Goal: Navigation & Orientation: Find specific page/section

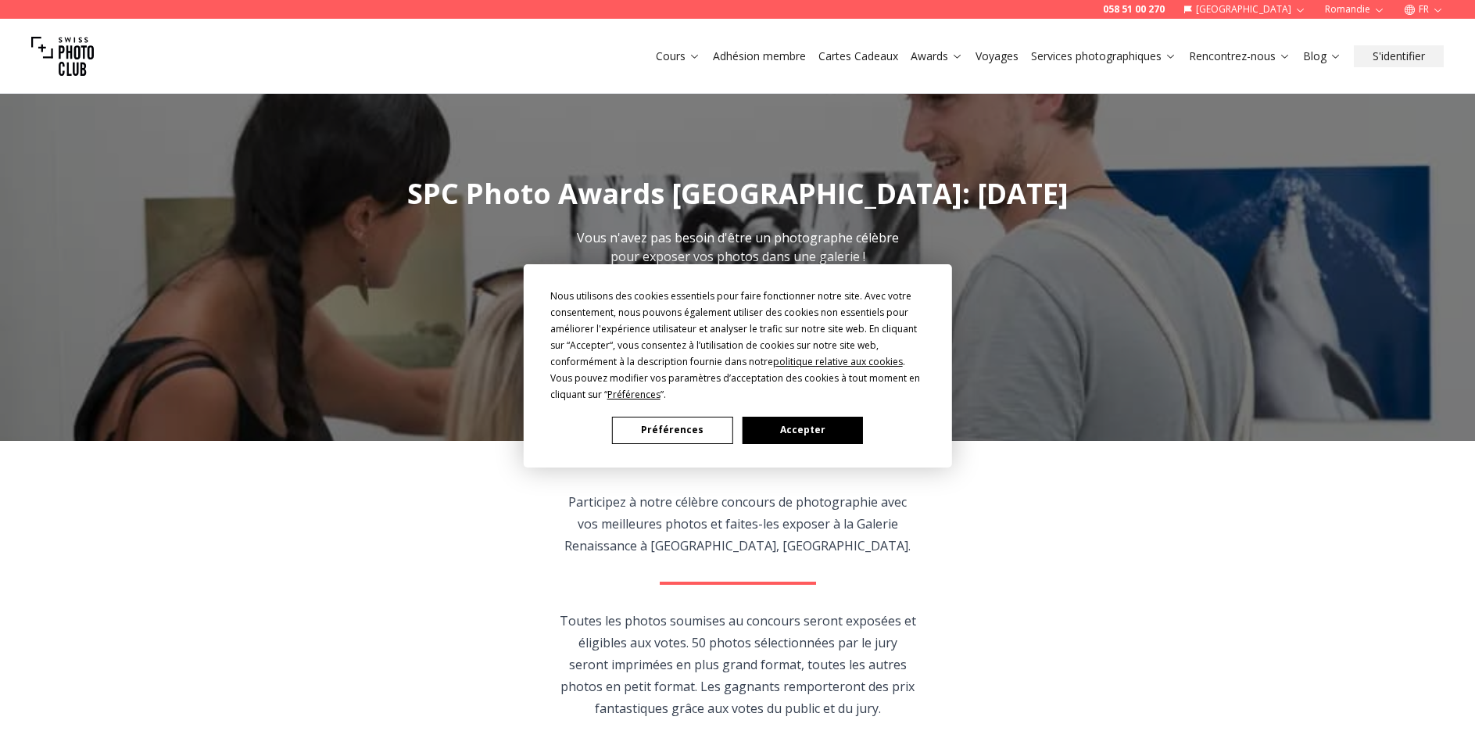
click at [805, 431] on button "Accepter" at bounding box center [802, 430] width 120 height 27
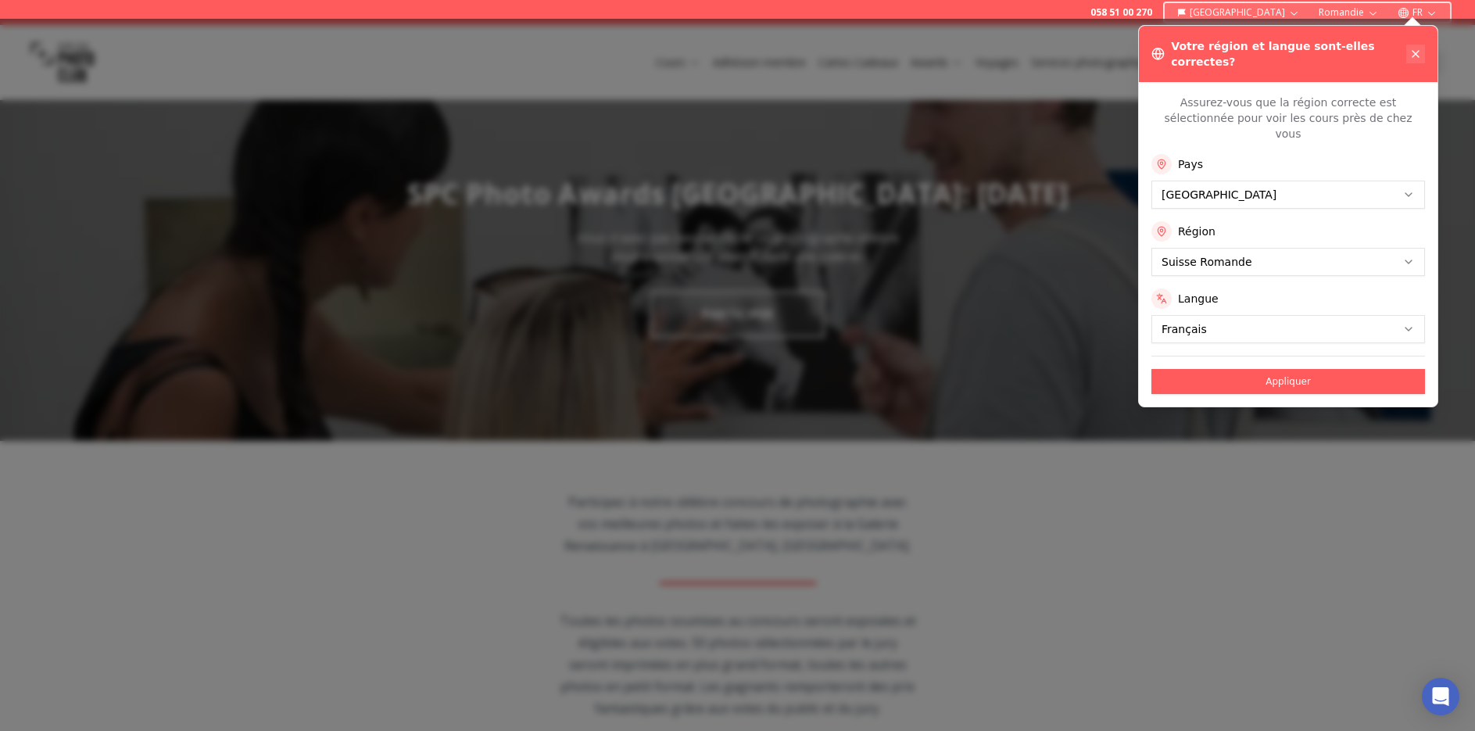
click at [1416, 48] on icon at bounding box center [1416, 54] width 13 height 13
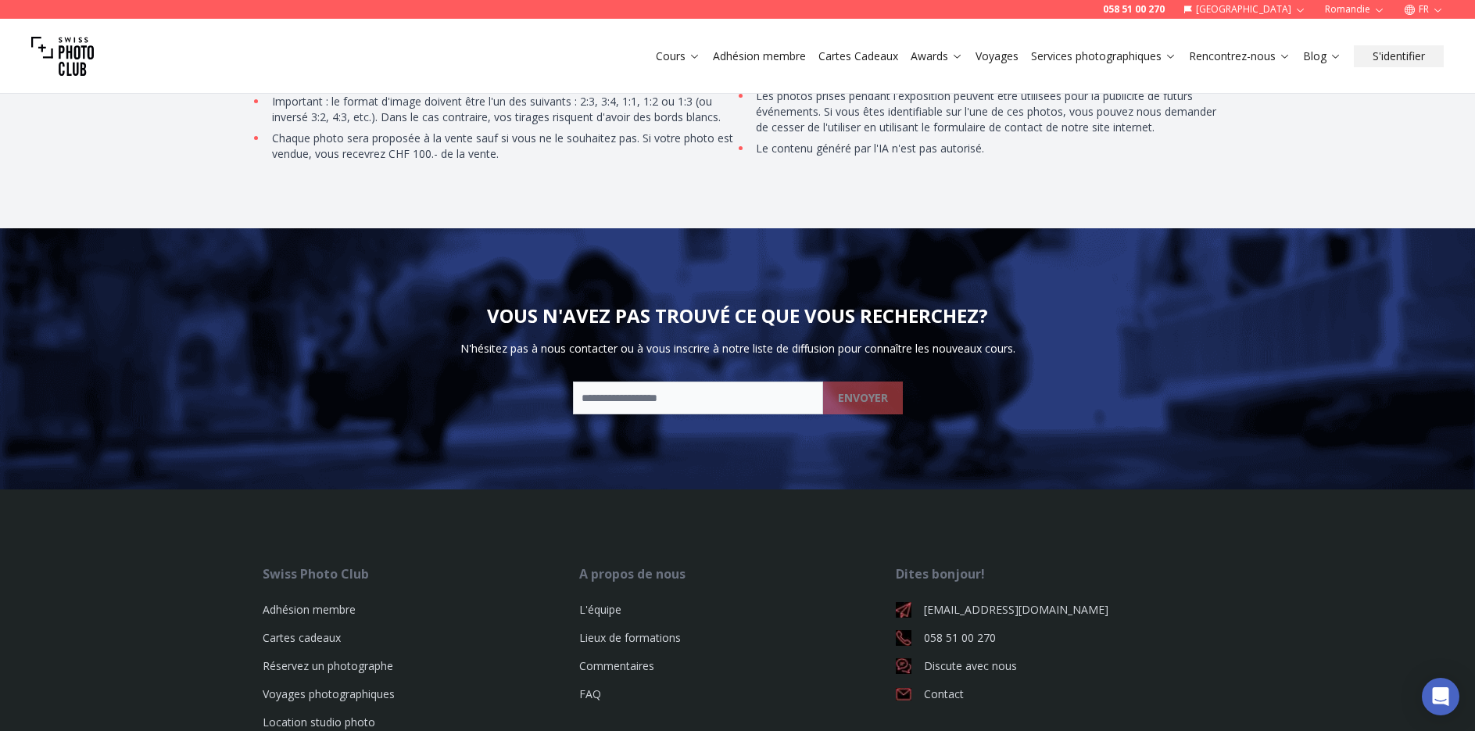
scroll to position [3597, 0]
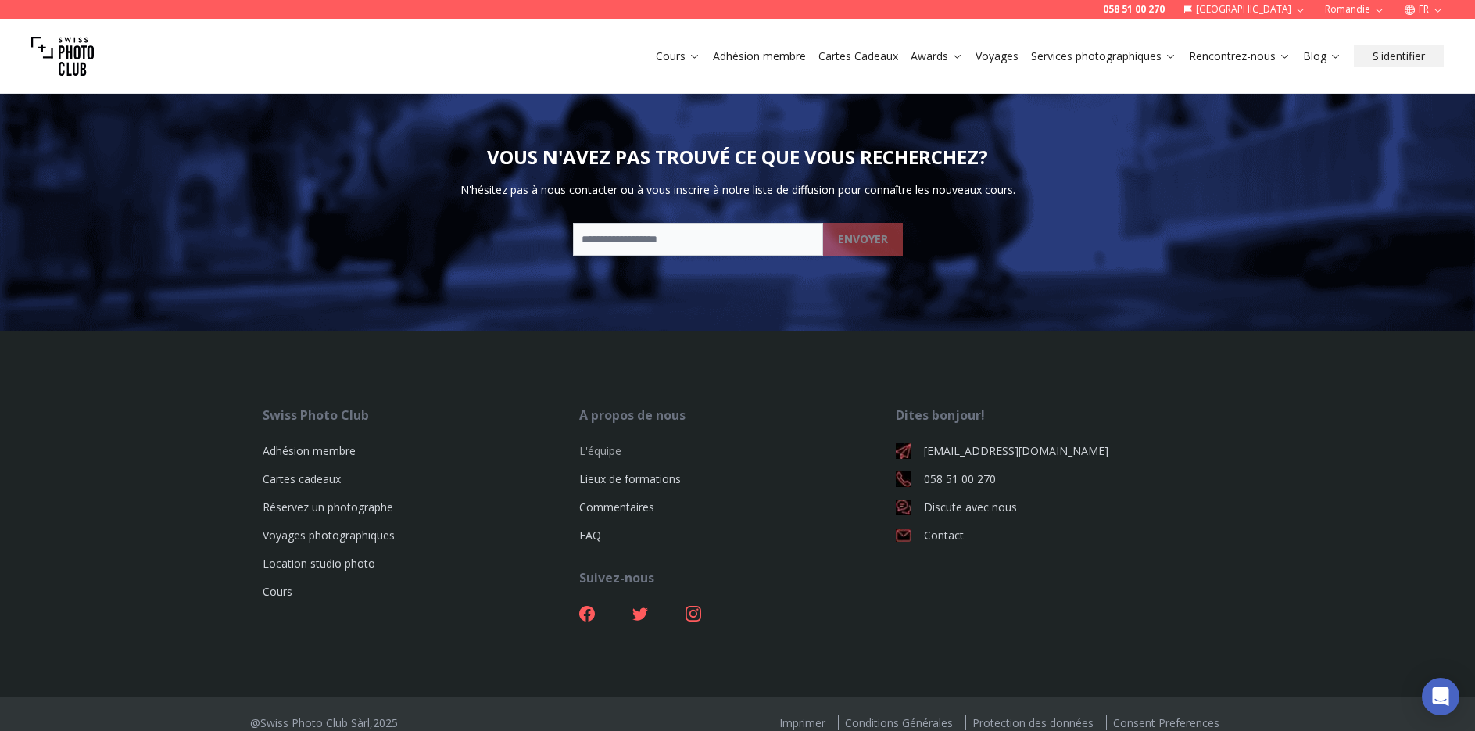
click at [600, 453] on link "L'équipe" at bounding box center [600, 450] width 42 height 15
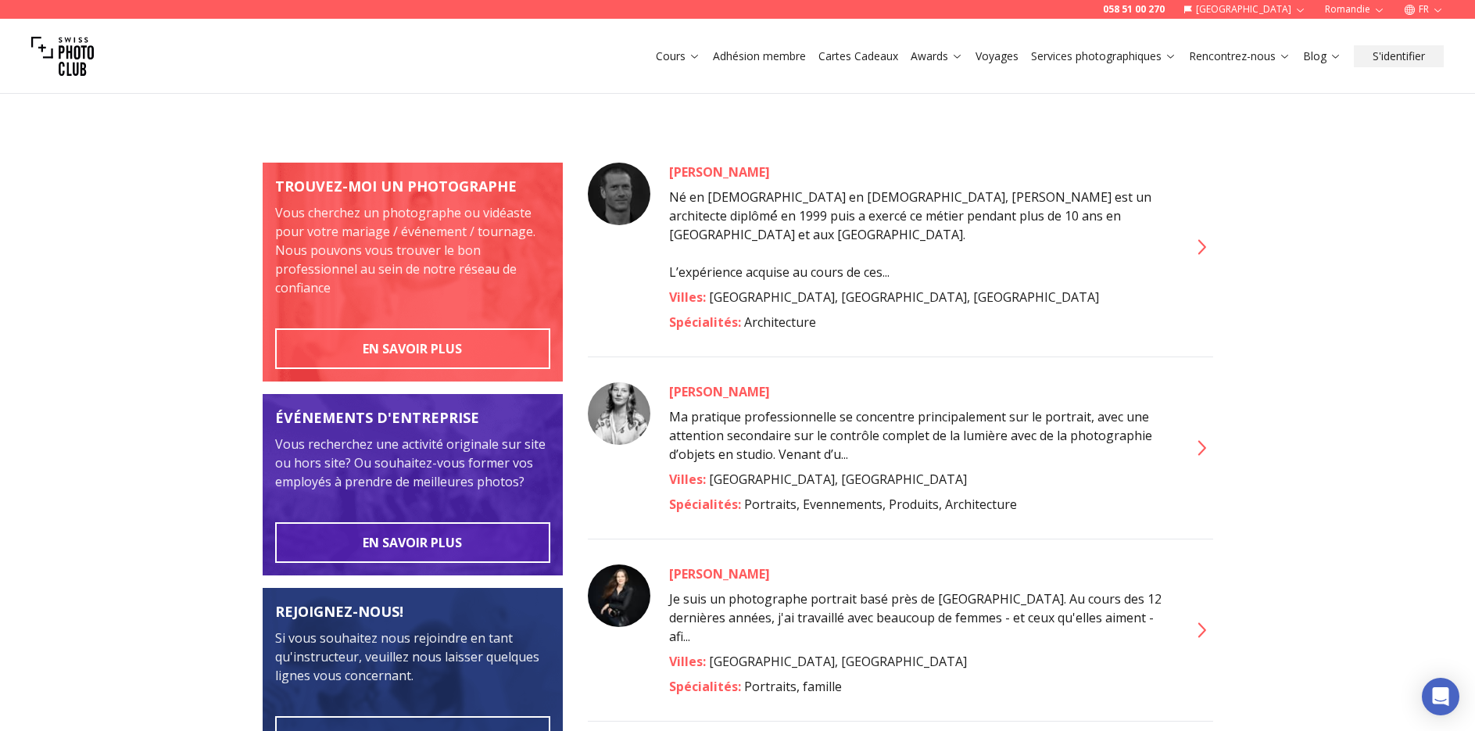
scroll to position [156, 0]
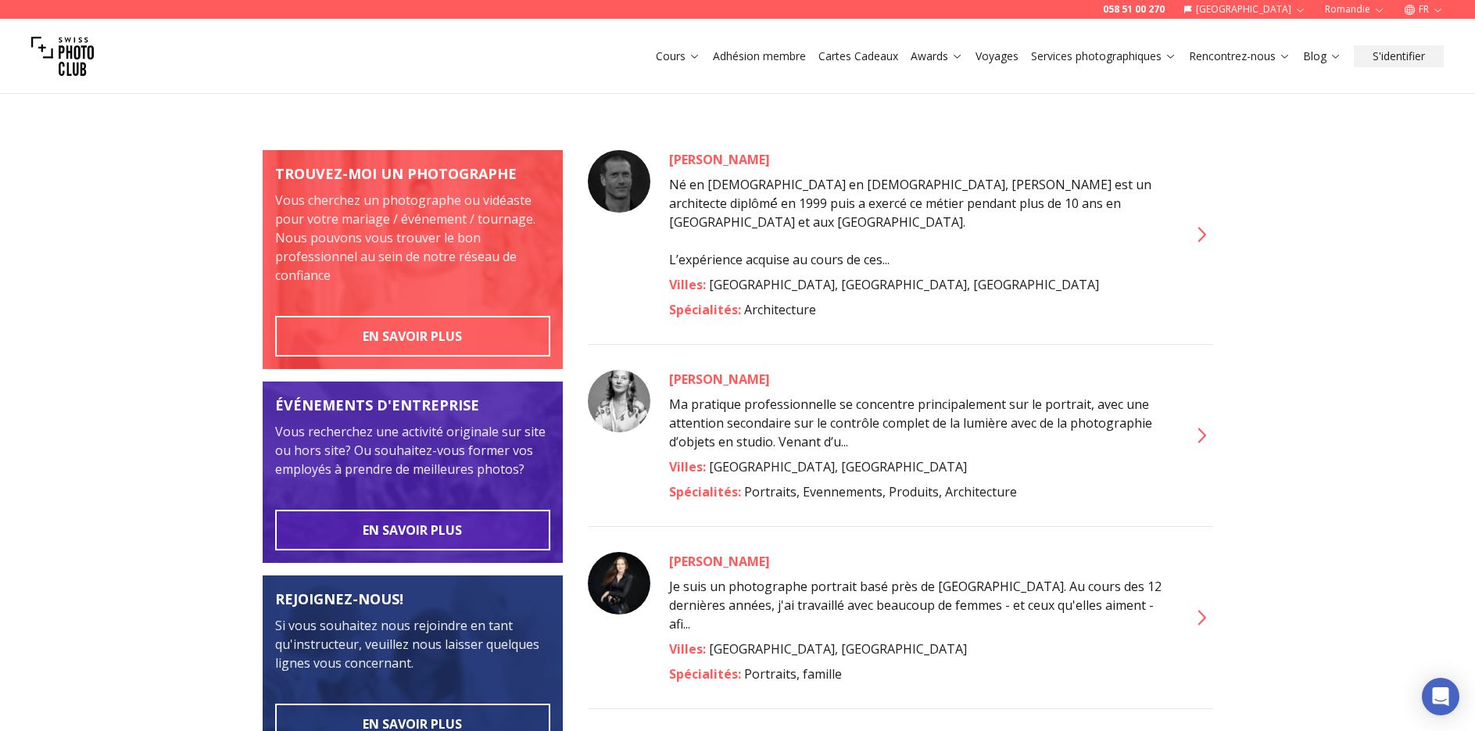
click at [1201, 610] on icon at bounding box center [1202, 617] width 8 height 15
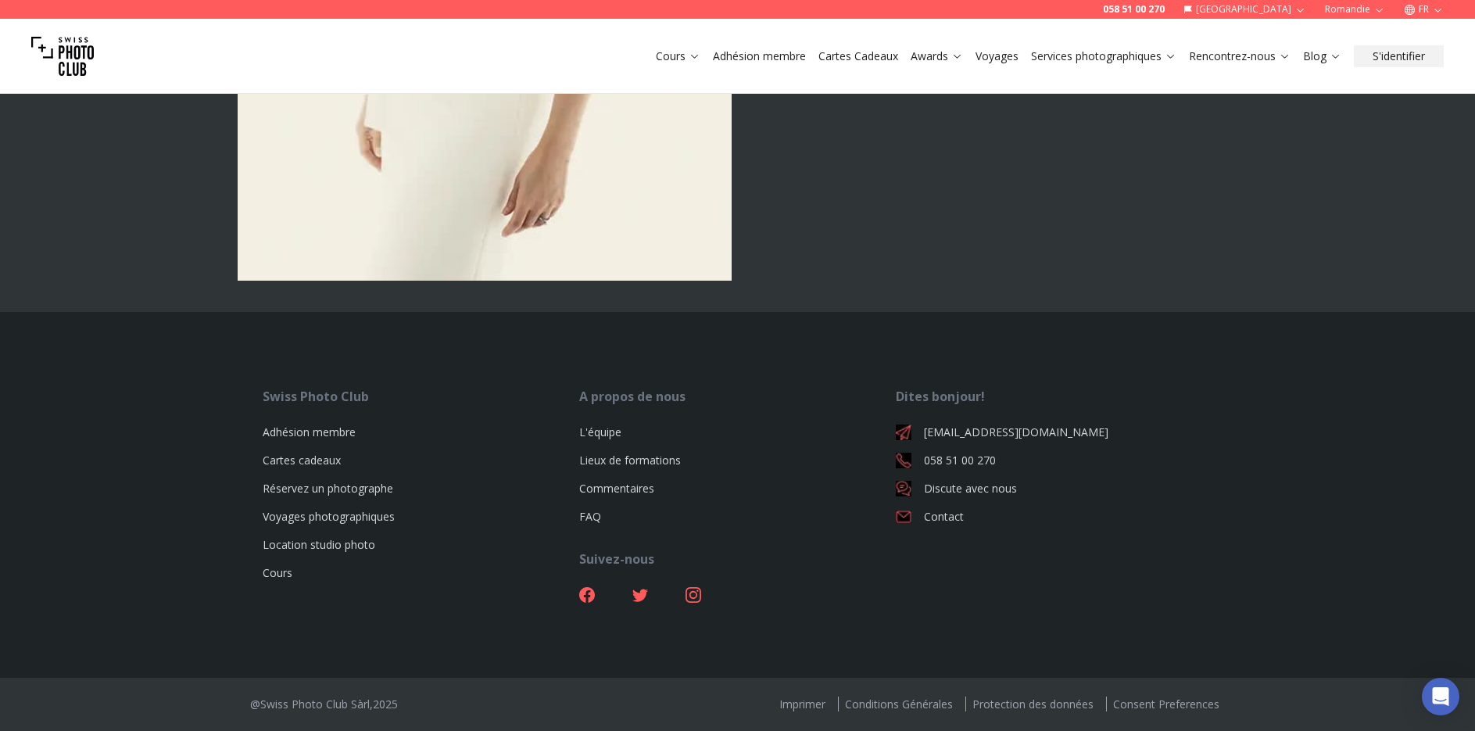
scroll to position [5666, 0]
click at [310, 431] on link "Adhésion membre" at bounding box center [309, 432] width 93 height 15
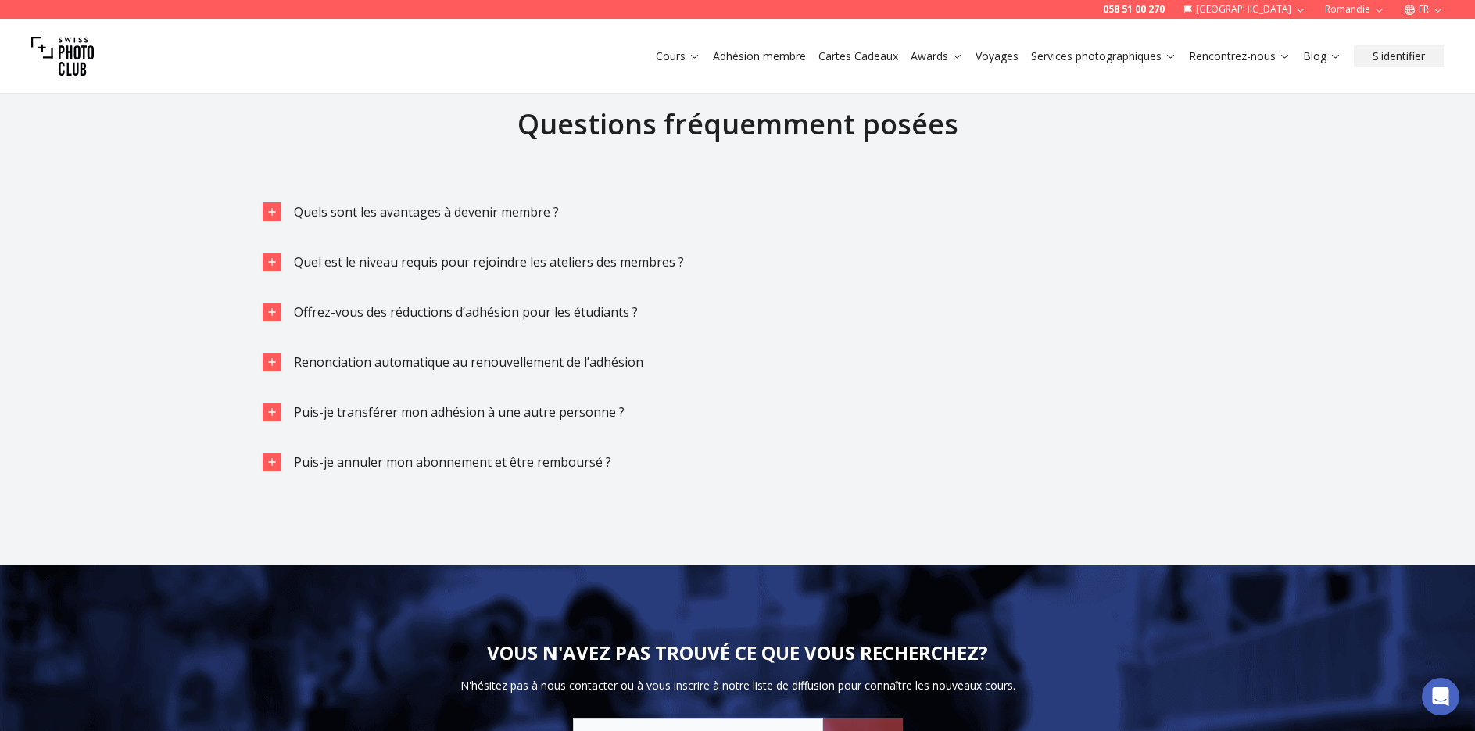
scroll to position [4691, 0]
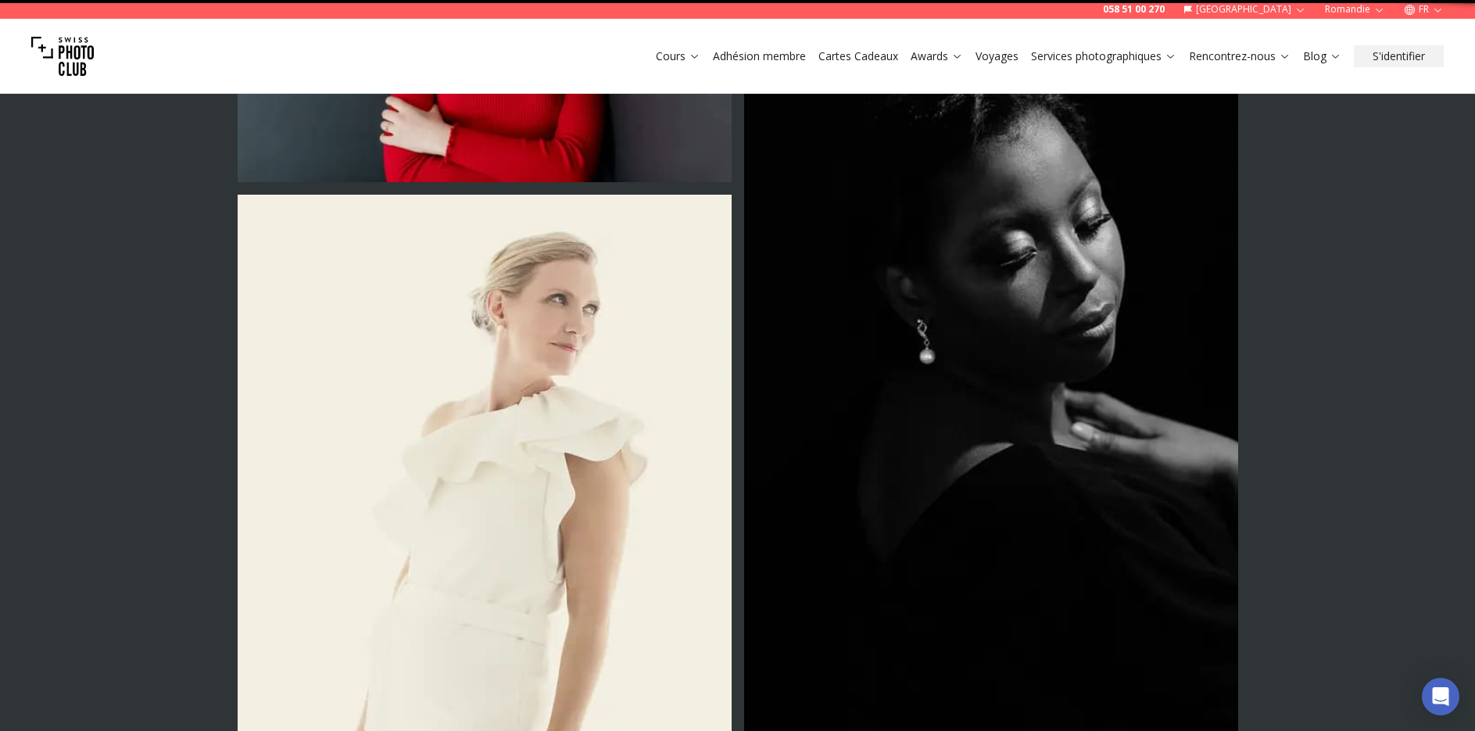
scroll to position [2, 0]
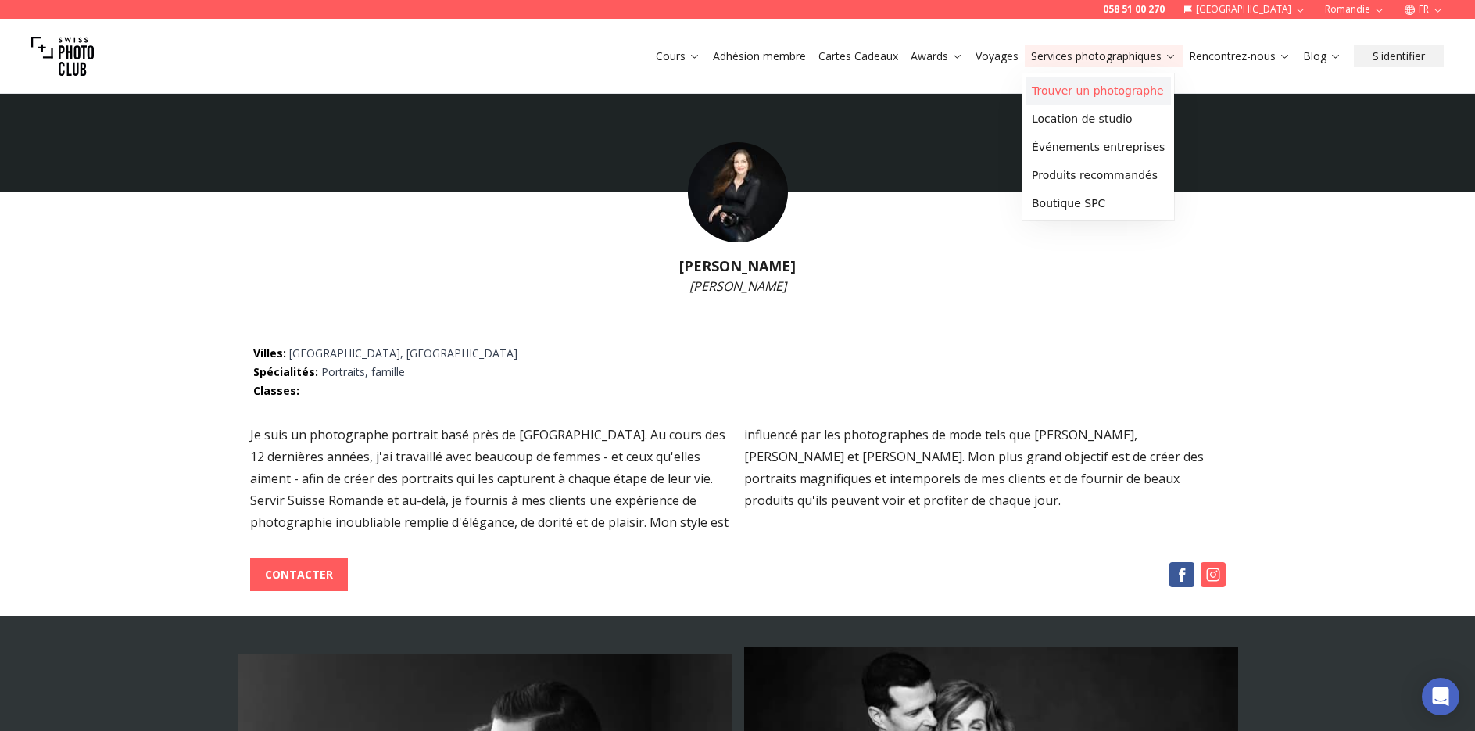
click at [1117, 89] on link "Trouver un photographe" at bounding box center [1098, 91] width 145 height 28
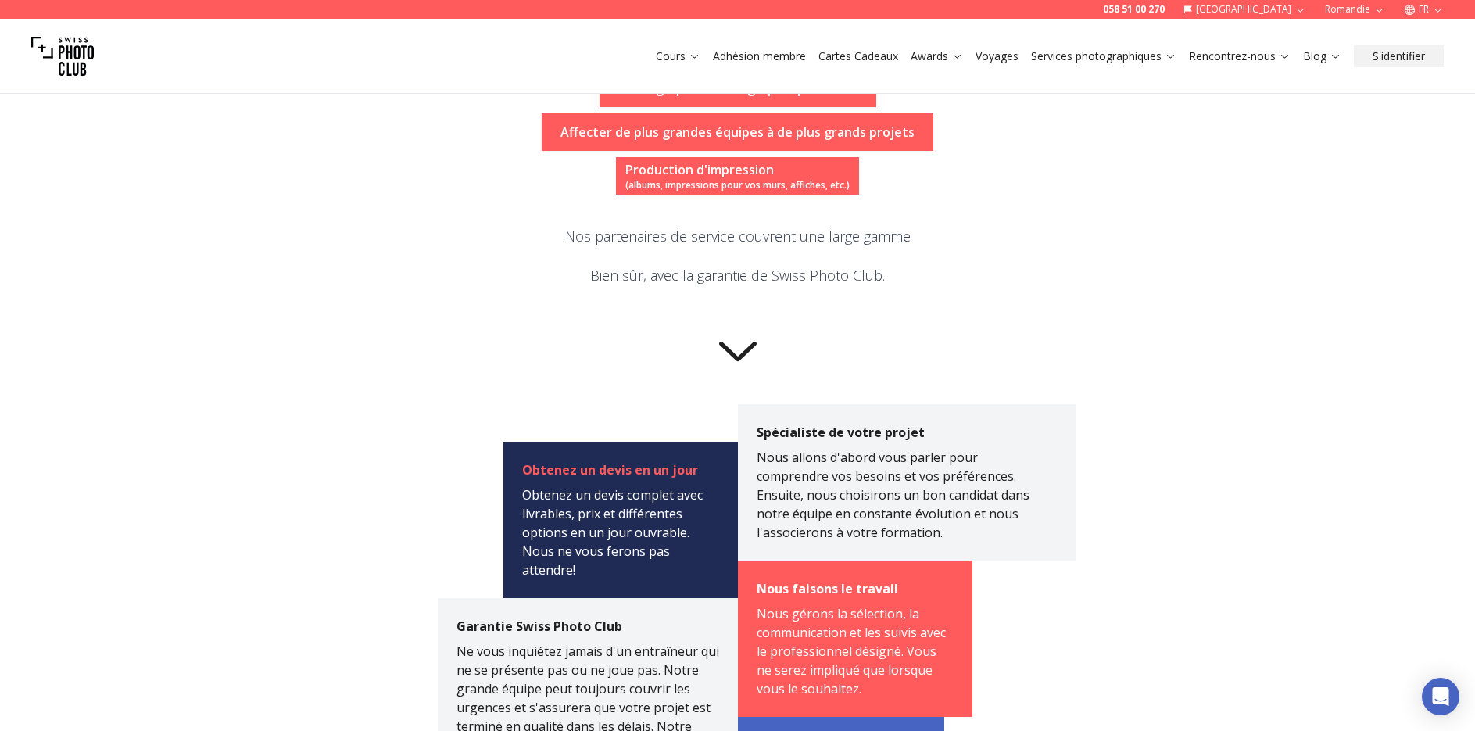
scroll to position [625, 0]
